Goal: Information Seeking & Learning: Learn about a topic

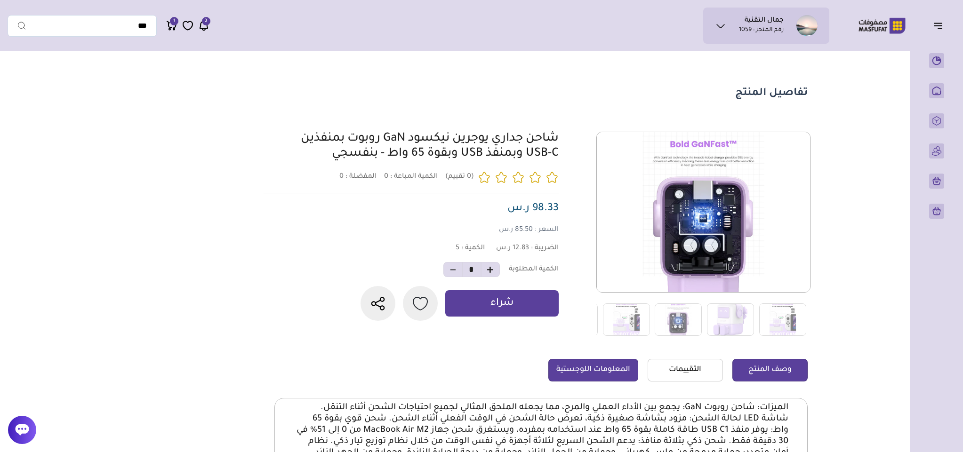
click at [579, 370] on link "المعلومات اللوجستية" at bounding box center [593, 370] width 90 height 23
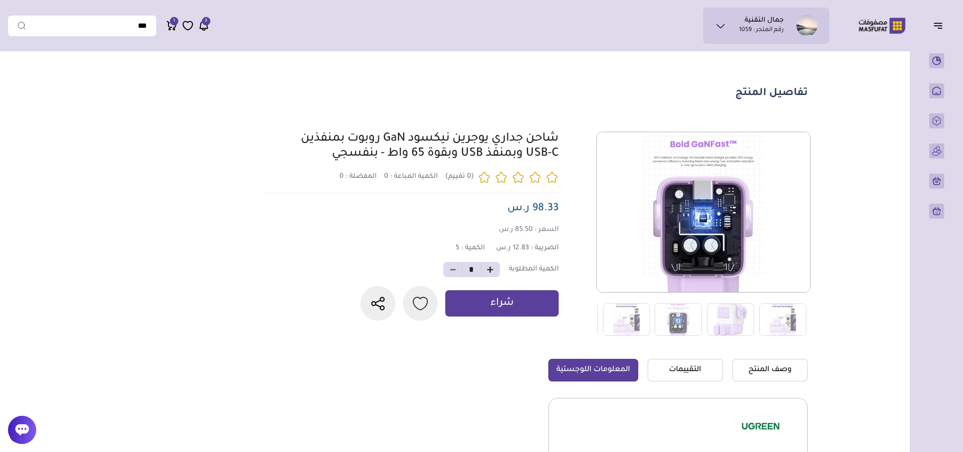
scroll to position [141, 0]
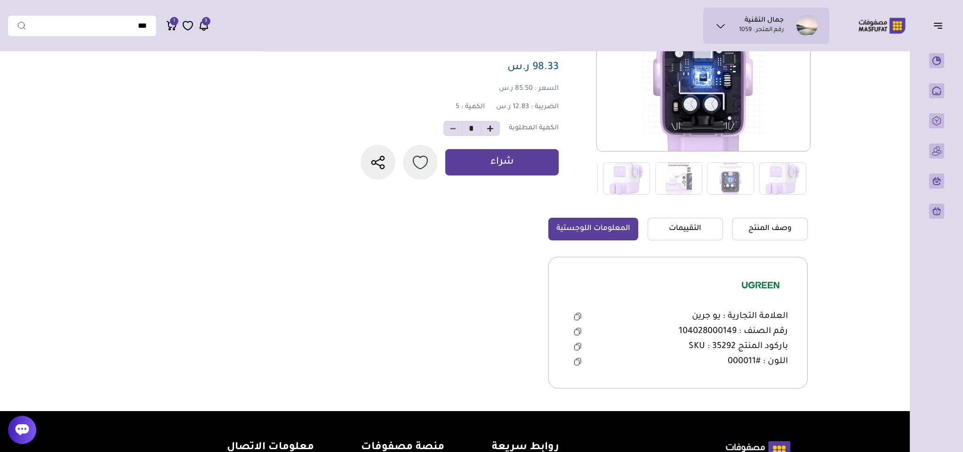
click at [578, 327] on button at bounding box center [577, 332] width 19 height 14
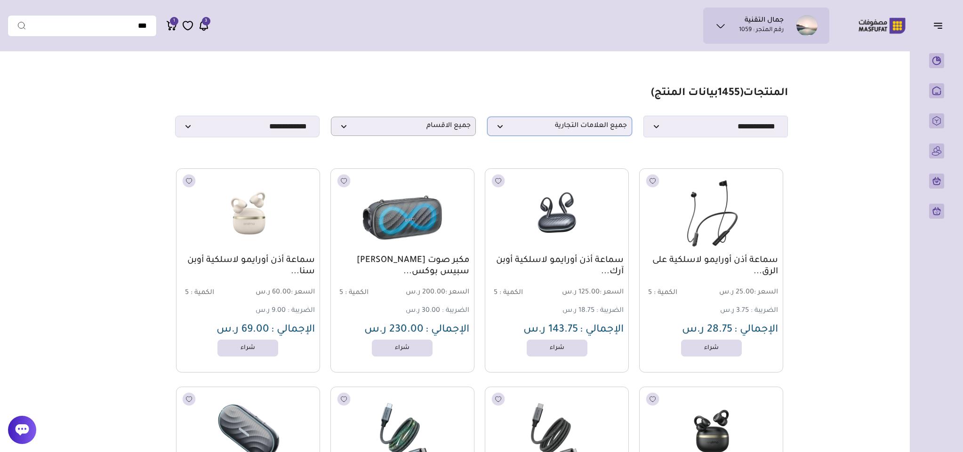
click at [589, 127] on span "جميع العلامات التجارية" at bounding box center [559, 126] width 135 height 9
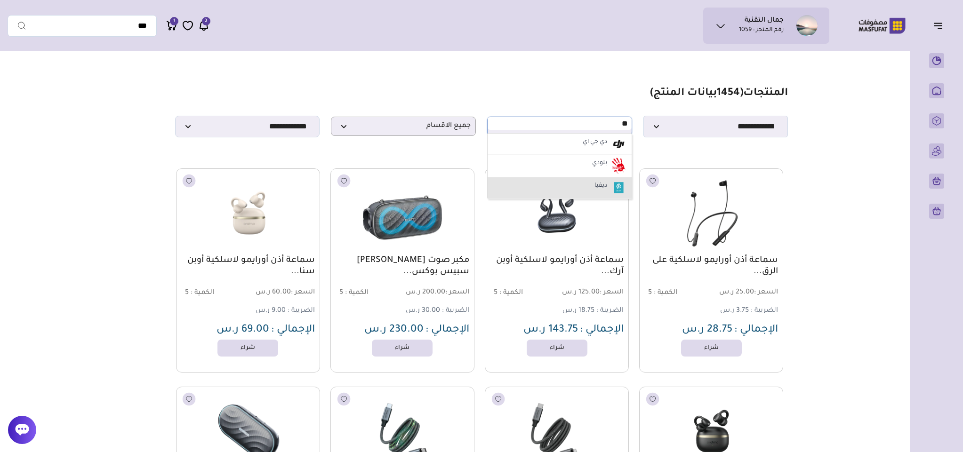
type input "**"
click at [593, 191] on label "ديفيا" at bounding box center [601, 186] width 16 height 12
select select "*"
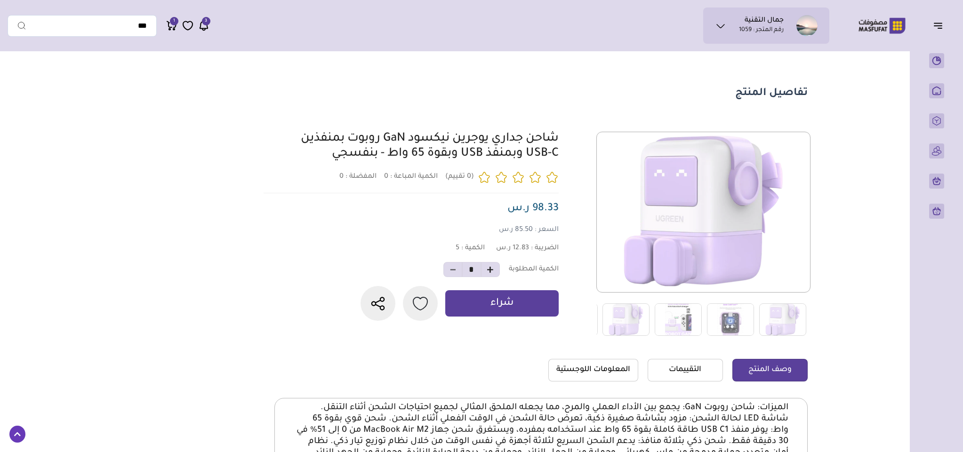
scroll to position [141, 0]
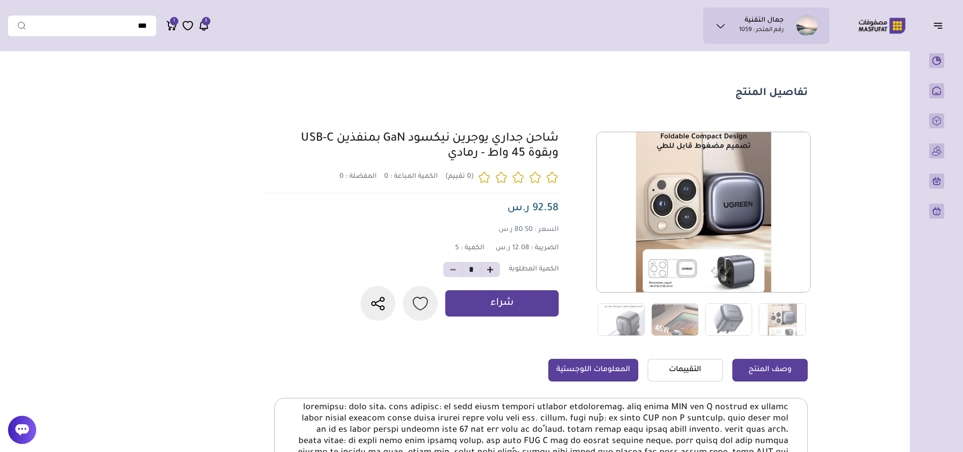
click at [581, 377] on link "المعلومات اللوجستية" at bounding box center [593, 370] width 90 height 23
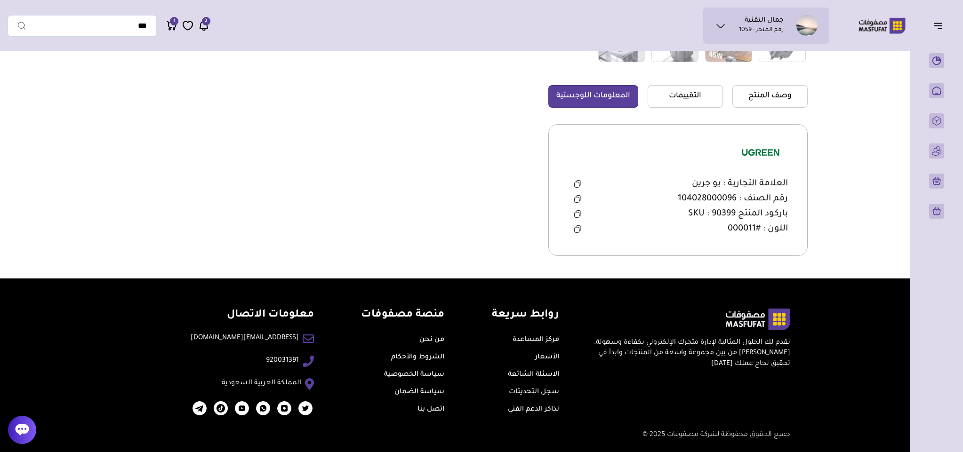
scroll to position [279, 0]
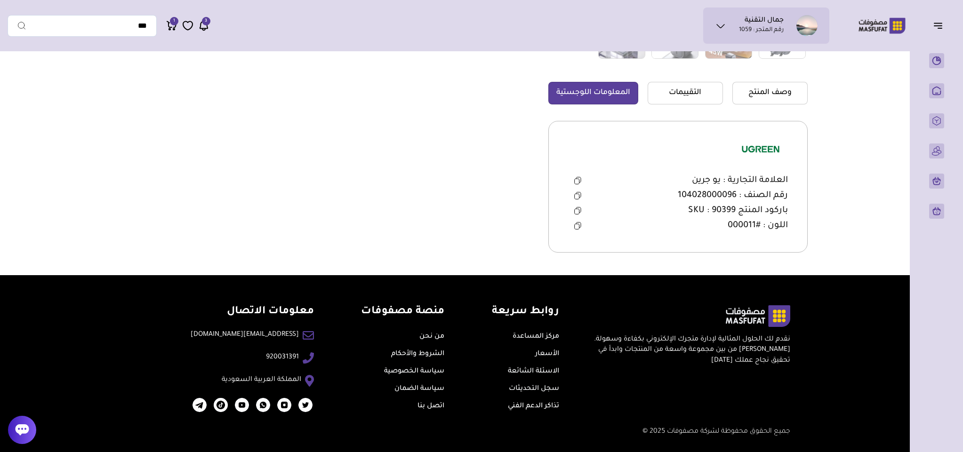
click at [575, 192] on icon at bounding box center [577, 196] width 7 height 8
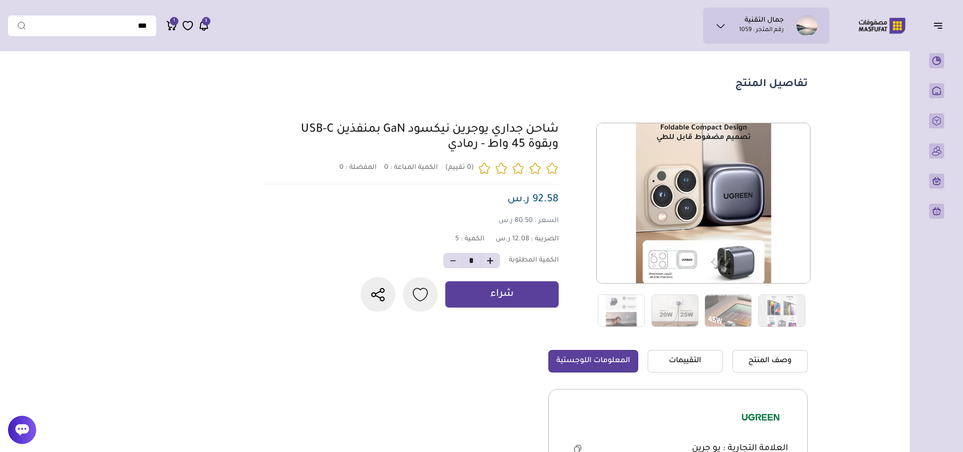
scroll to position [0, 0]
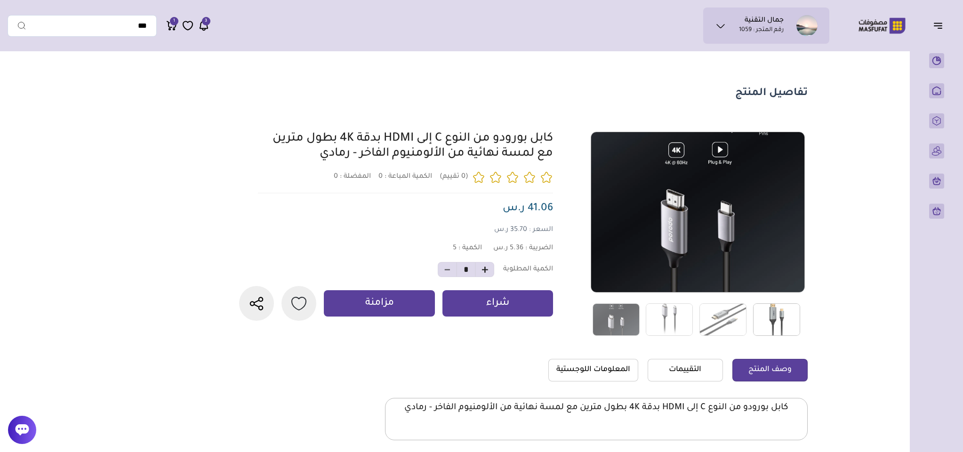
click at [780, 328] on img at bounding box center [776, 319] width 47 height 32
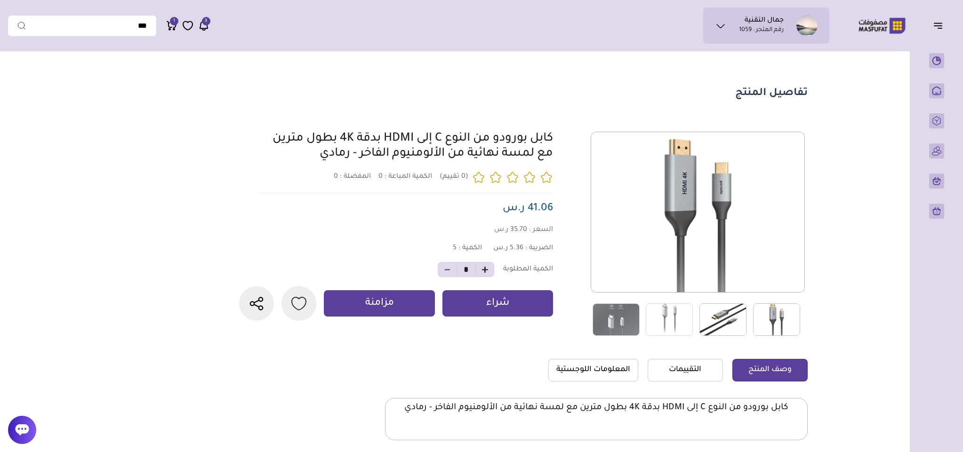
click at [738, 328] on img at bounding box center [722, 319] width 47 height 32
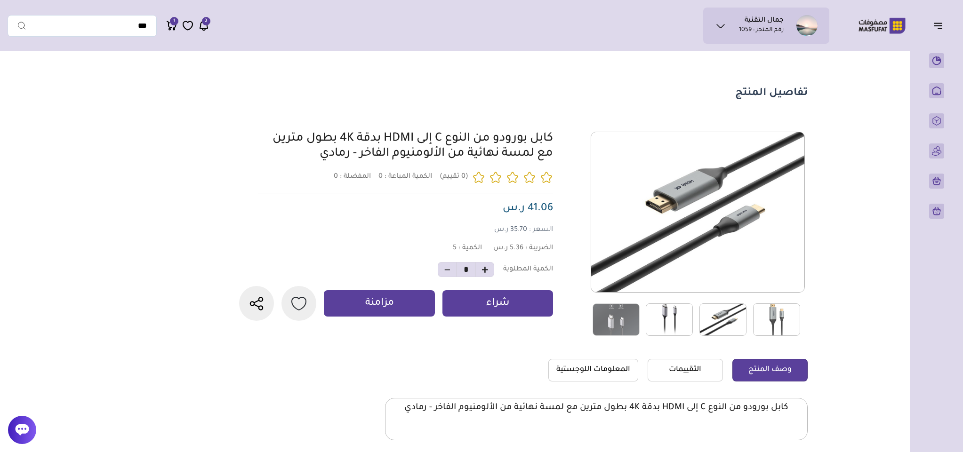
click at [682, 316] on img at bounding box center [668, 319] width 47 height 32
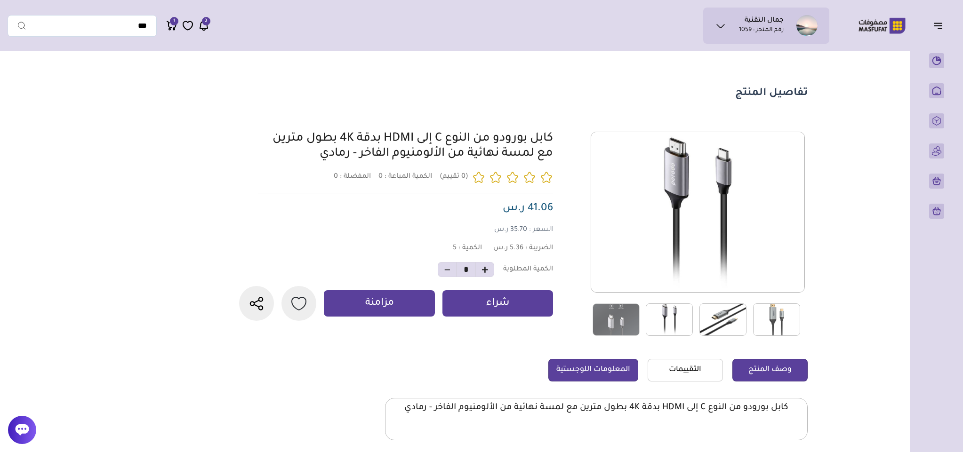
click at [581, 367] on link "المعلومات اللوجستية" at bounding box center [593, 370] width 90 height 23
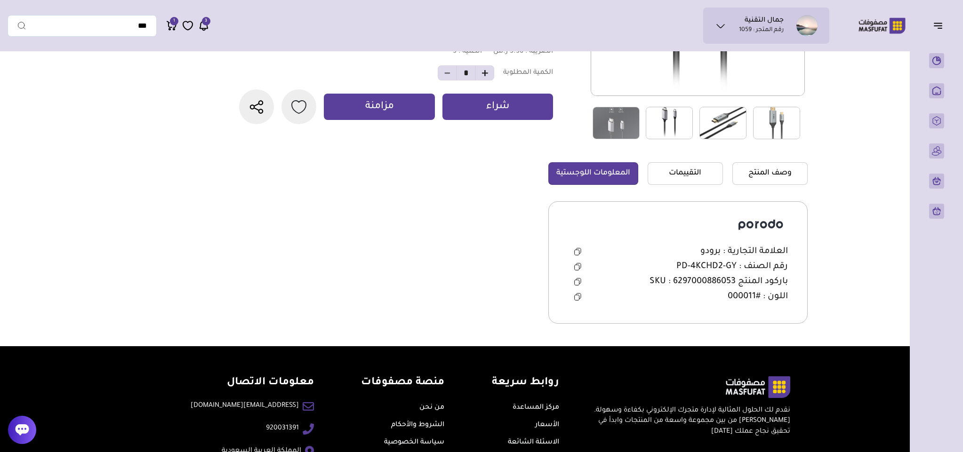
scroll to position [212, 0]
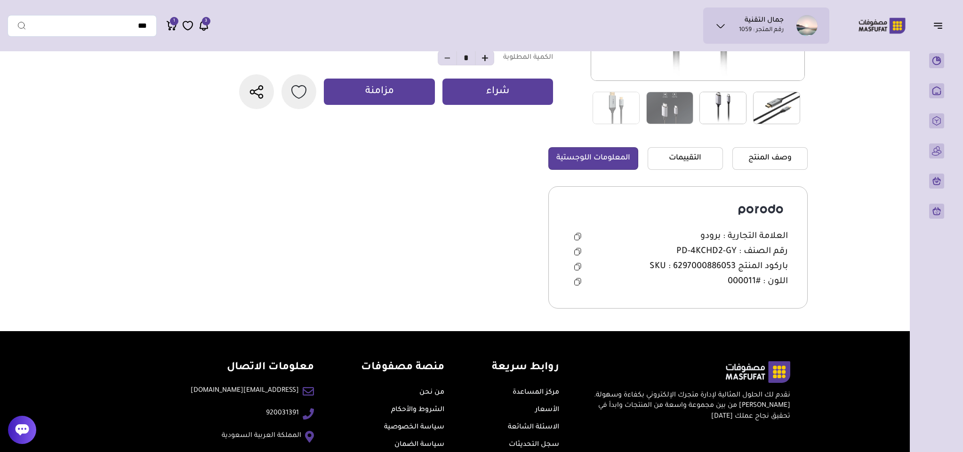
click at [576, 253] on icon at bounding box center [577, 252] width 7 height 8
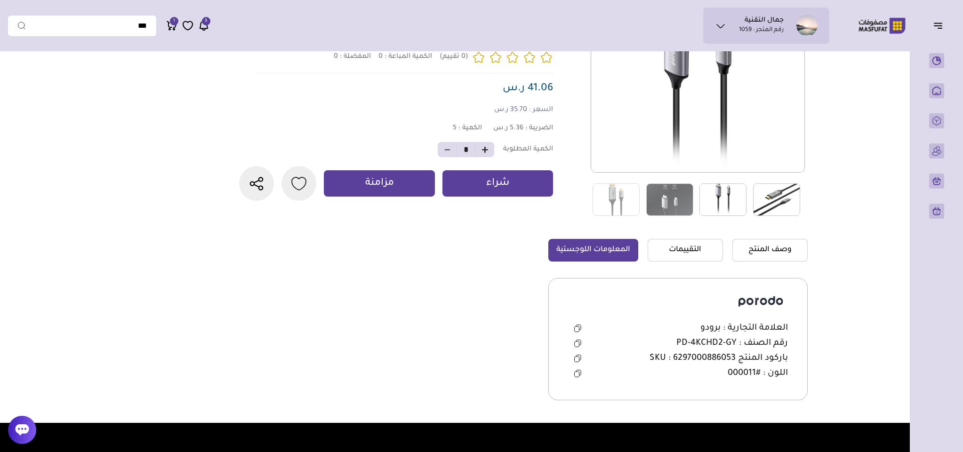
scroll to position [0, 0]
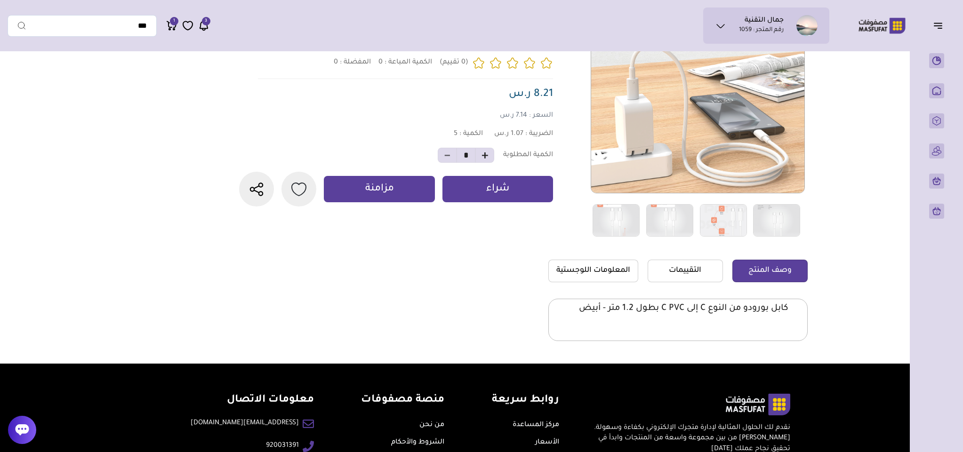
scroll to position [141, 0]
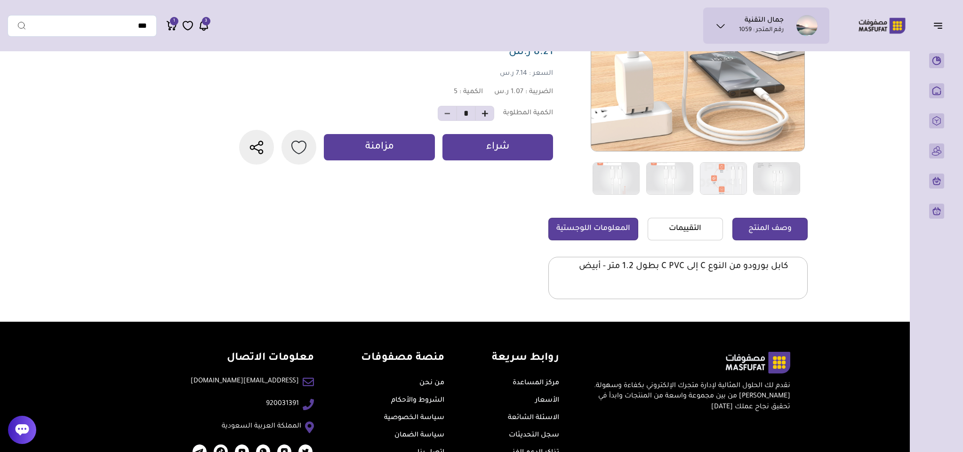
click at [604, 223] on link "المعلومات اللوجستية" at bounding box center [593, 229] width 90 height 23
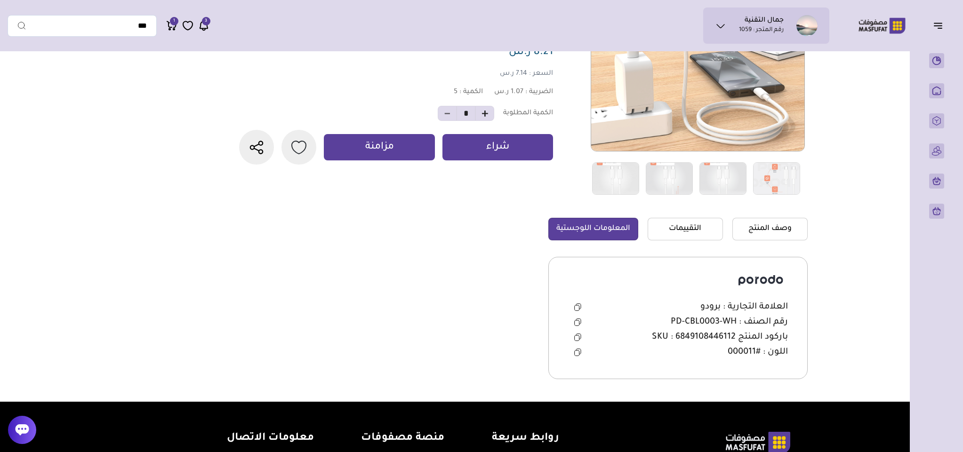
click at [576, 322] on icon at bounding box center [577, 323] width 7 height 8
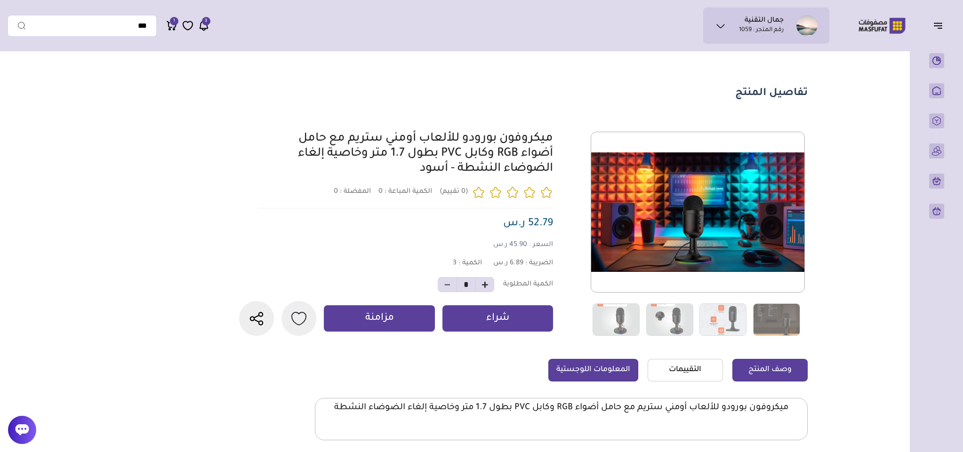
click at [578, 382] on link "المعلومات اللوجستية" at bounding box center [593, 370] width 90 height 23
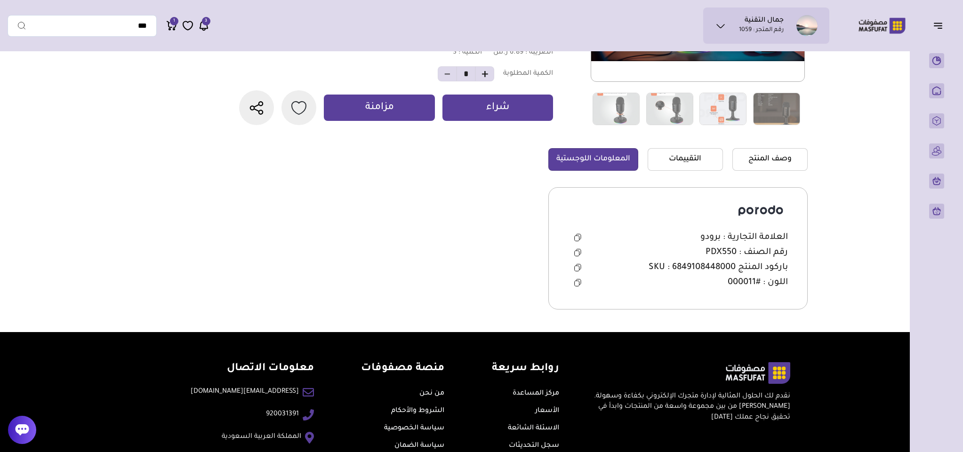
scroll to position [212, 0]
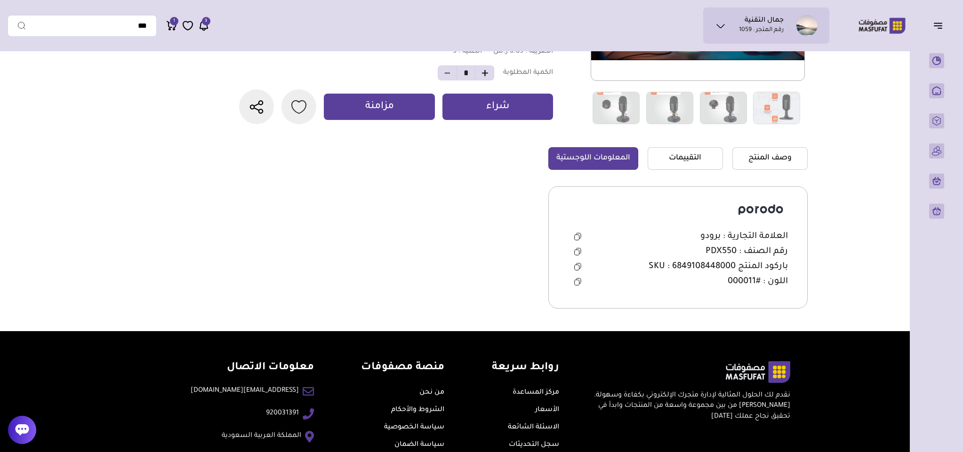
click at [578, 255] on icon at bounding box center [576, 252] width 5 height 5
